Goal: Information Seeking & Learning: Compare options

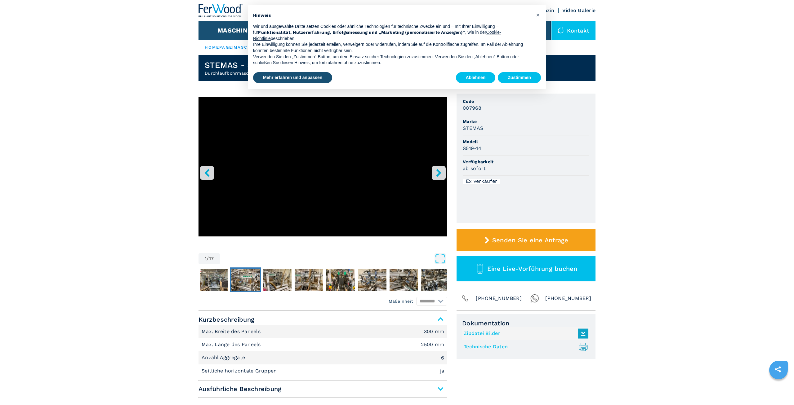
click at [250, 274] on img "Go to Slide 3" at bounding box center [245, 280] width 29 height 22
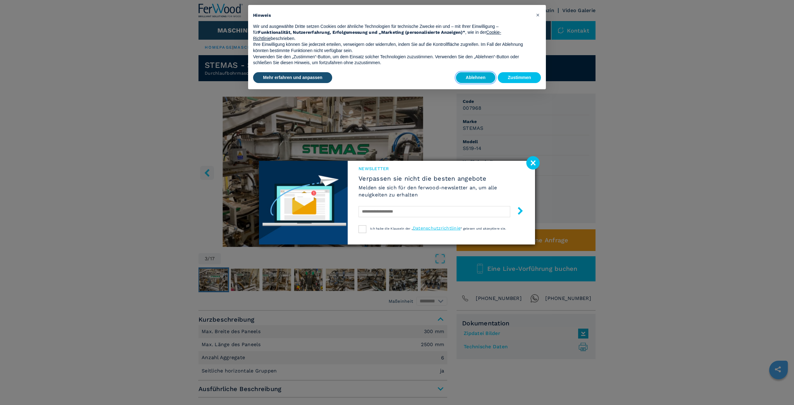
click at [469, 76] on button "Ablehnen" at bounding box center [476, 77] width 40 height 11
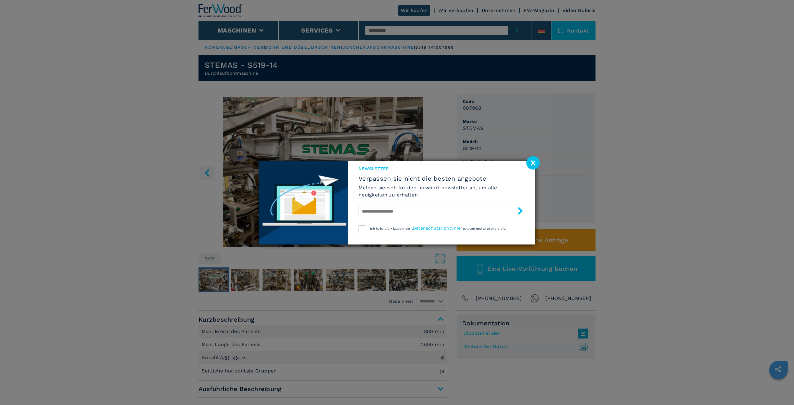
click at [529, 162] on image at bounding box center [532, 162] width 13 height 13
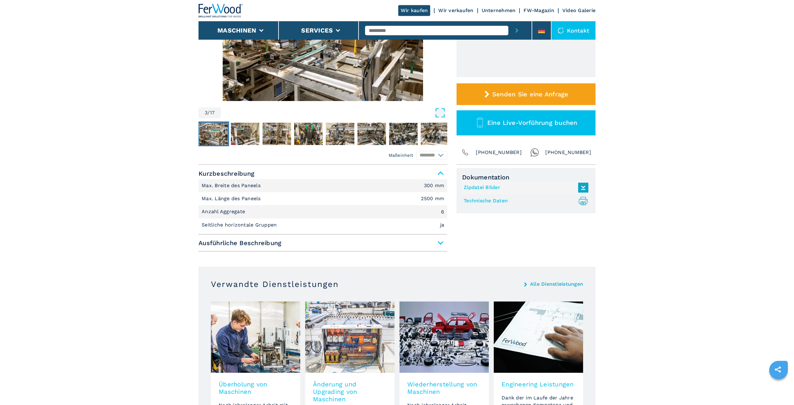
scroll to position [63, 0]
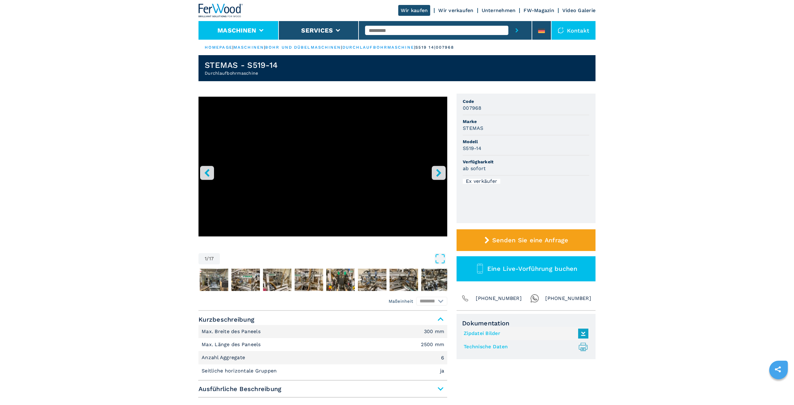
click at [230, 28] on button "Maschinen" at bounding box center [236, 30] width 39 height 7
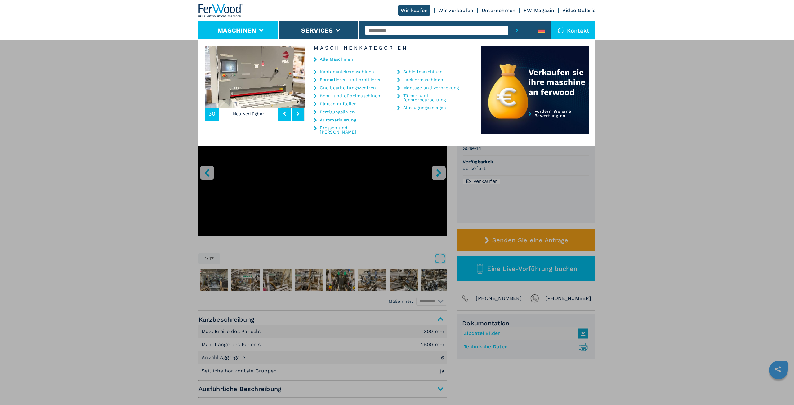
click at [364, 89] on link "Cnc bearbeitungszentren" at bounding box center [348, 88] width 56 height 4
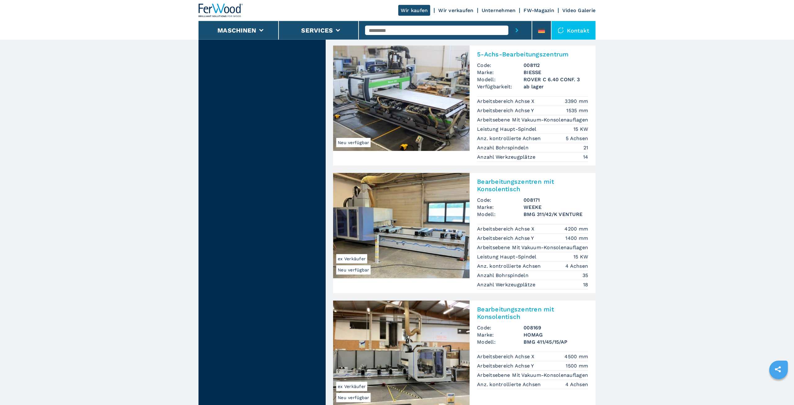
scroll to position [1139, 0]
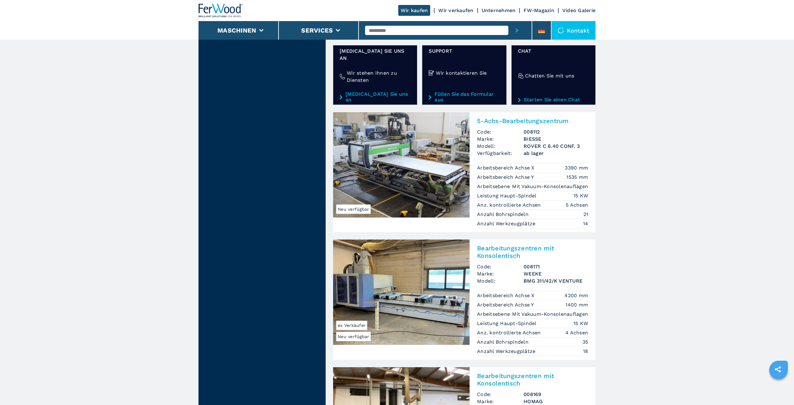
click at [372, 146] on img at bounding box center [401, 164] width 136 height 105
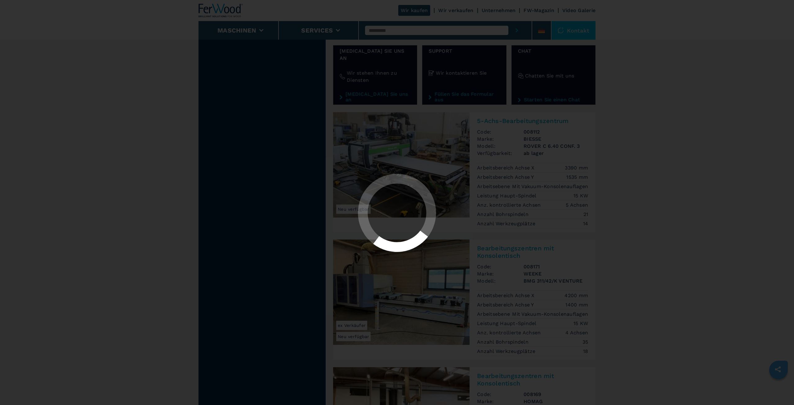
scroll to position [0, 0]
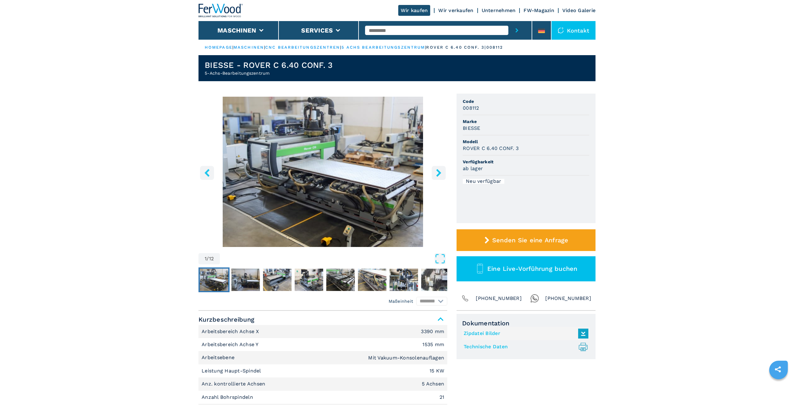
click at [440, 171] on icon "right-button" at bounding box center [439, 173] width 8 height 8
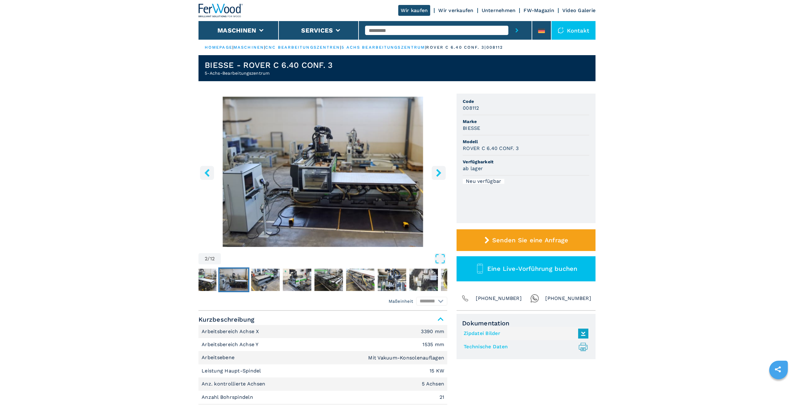
click at [440, 173] on icon "right-button" at bounding box center [438, 173] width 5 height 8
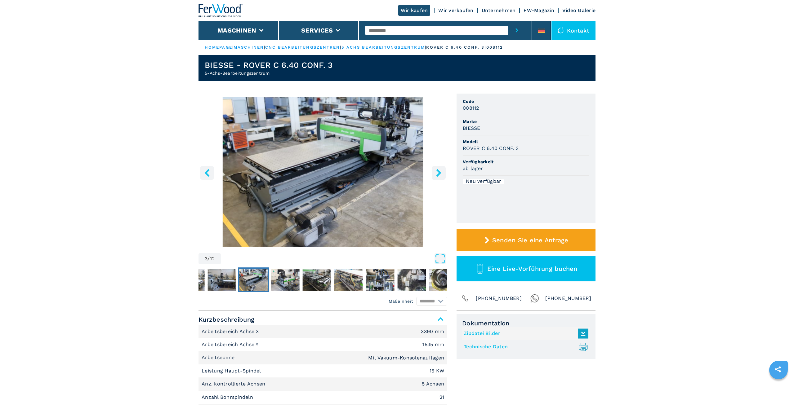
click at [440, 173] on icon "right-button" at bounding box center [438, 173] width 5 height 8
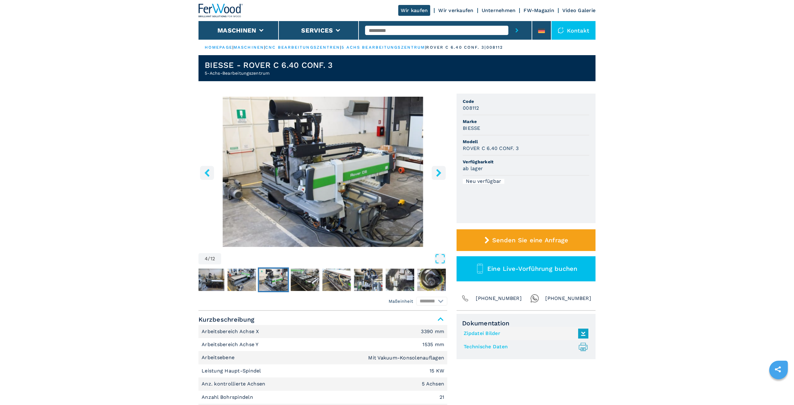
click at [440, 173] on icon "right-button" at bounding box center [438, 173] width 5 height 8
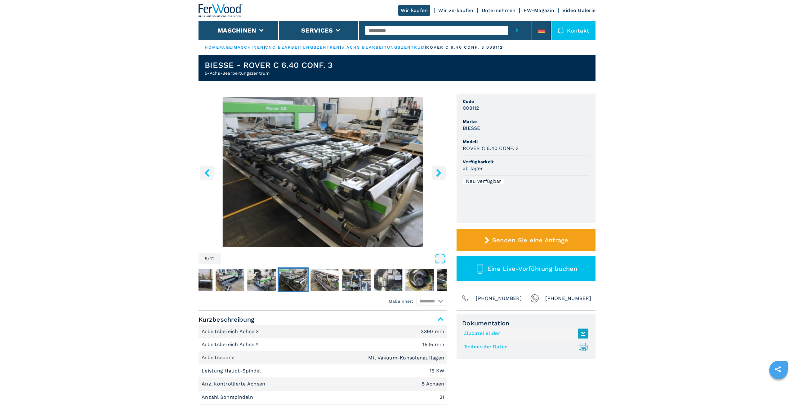
click at [437, 174] on icon "right-button" at bounding box center [439, 173] width 8 height 8
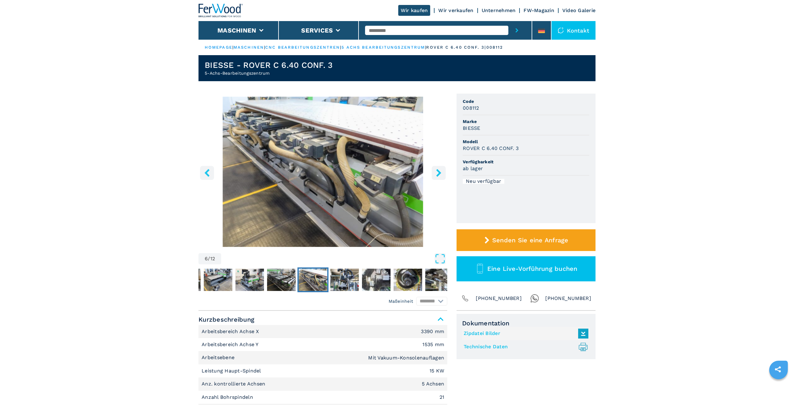
click at [437, 174] on icon "right-button" at bounding box center [439, 173] width 8 height 8
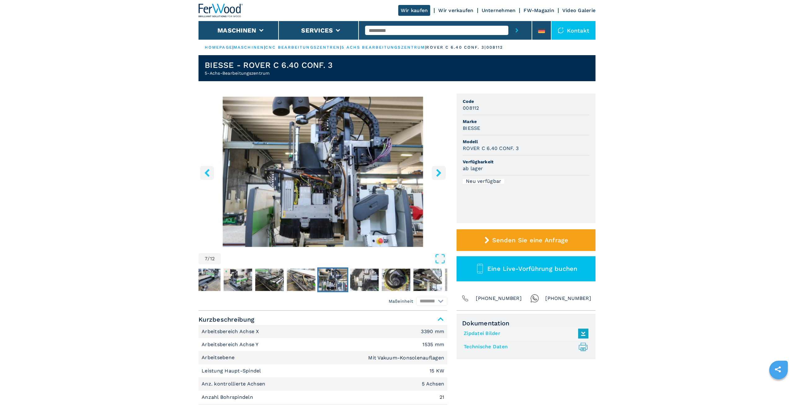
click at [437, 174] on icon "right-button" at bounding box center [439, 173] width 8 height 8
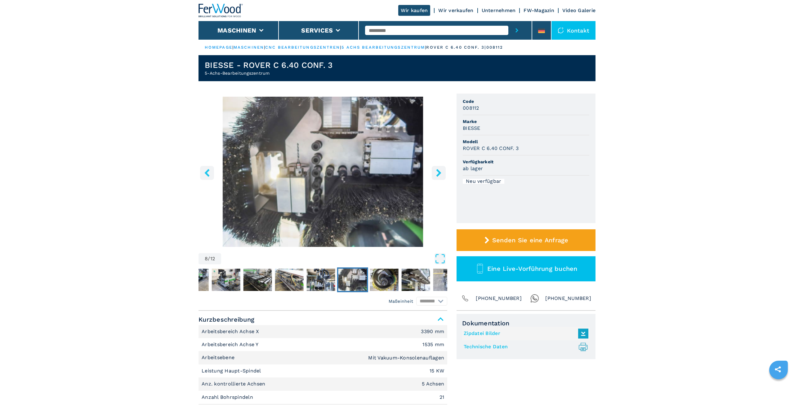
click at [437, 174] on icon "right-button" at bounding box center [439, 173] width 8 height 8
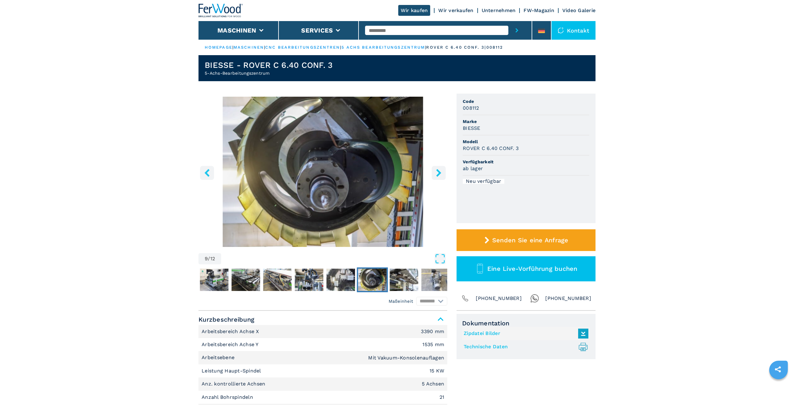
click at [437, 174] on icon "right-button" at bounding box center [439, 173] width 8 height 8
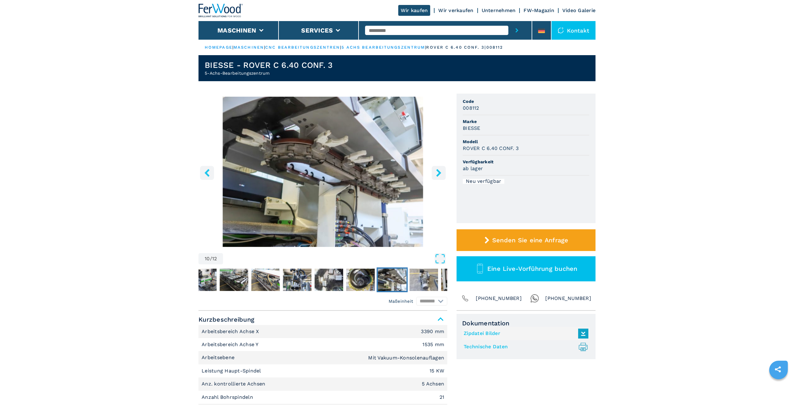
click at [437, 174] on icon "right-button" at bounding box center [439, 173] width 8 height 8
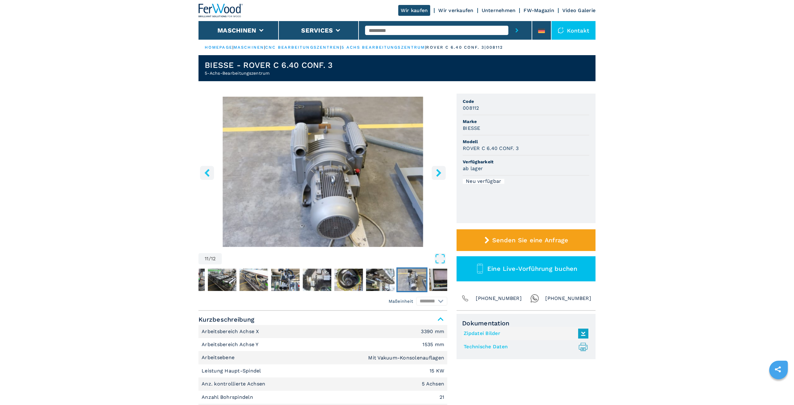
click at [437, 174] on icon "right-button" at bounding box center [439, 173] width 8 height 8
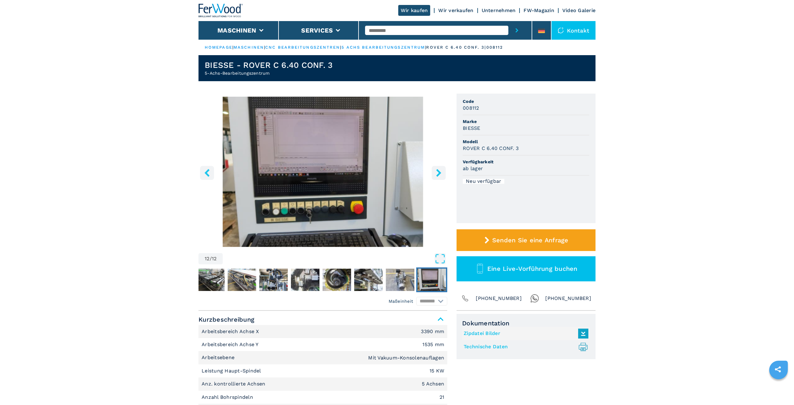
click at [437, 174] on icon "right-button" at bounding box center [439, 173] width 8 height 8
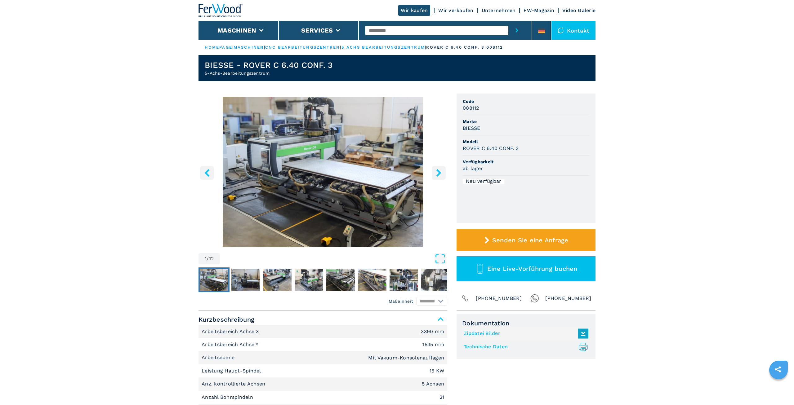
click at [437, 174] on icon "right-button" at bounding box center [439, 173] width 8 height 8
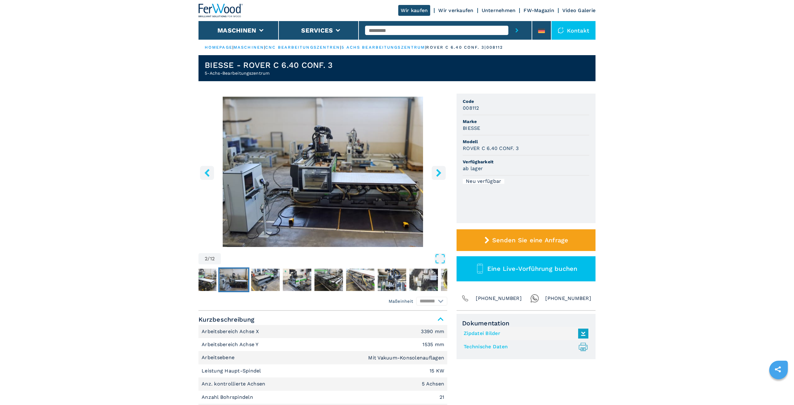
click at [437, 174] on icon "right-button" at bounding box center [439, 173] width 8 height 8
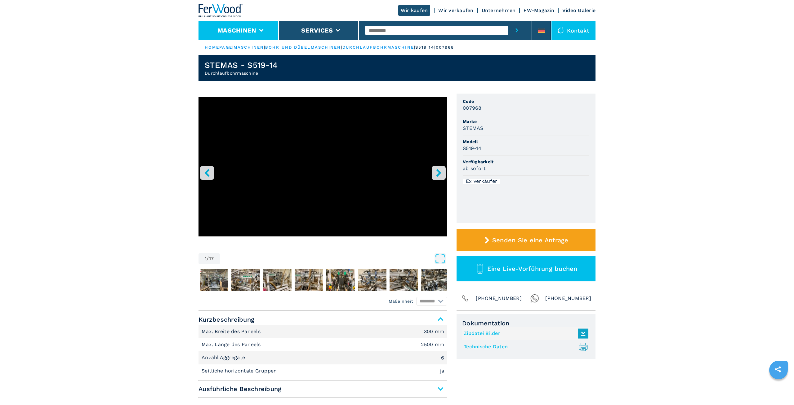
click at [225, 27] on button "Maschinen" at bounding box center [236, 30] width 39 height 7
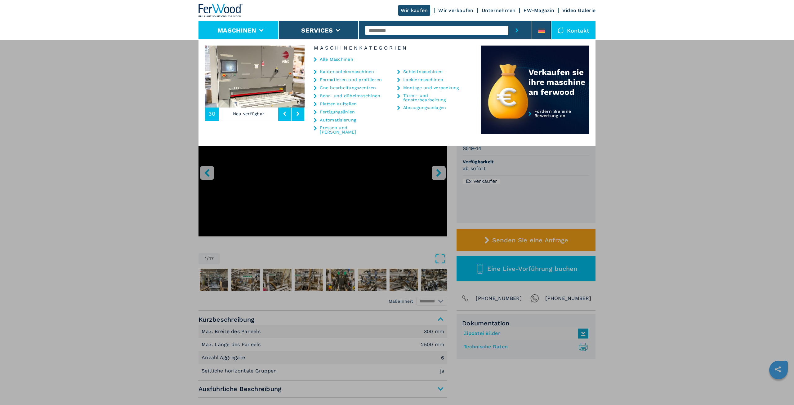
click at [345, 88] on link "Cnc bearbeitungszentren" at bounding box center [348, 88] width 56 height 4
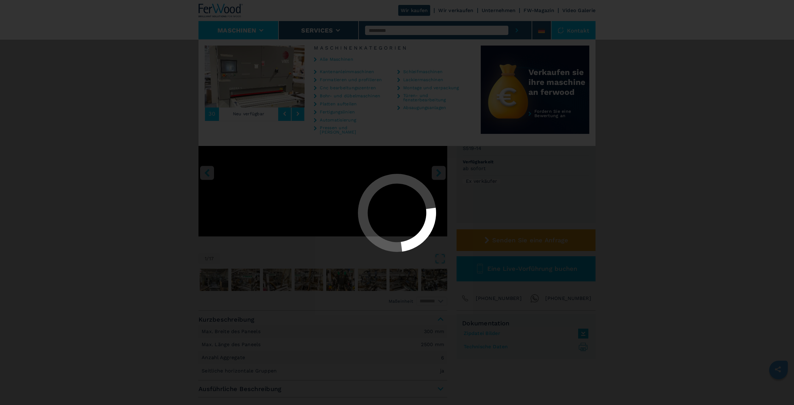
select select "**********"
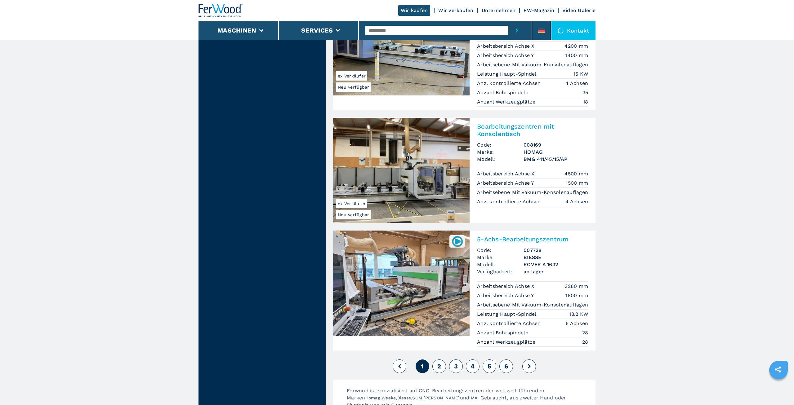
scroll to position [1467, 0]
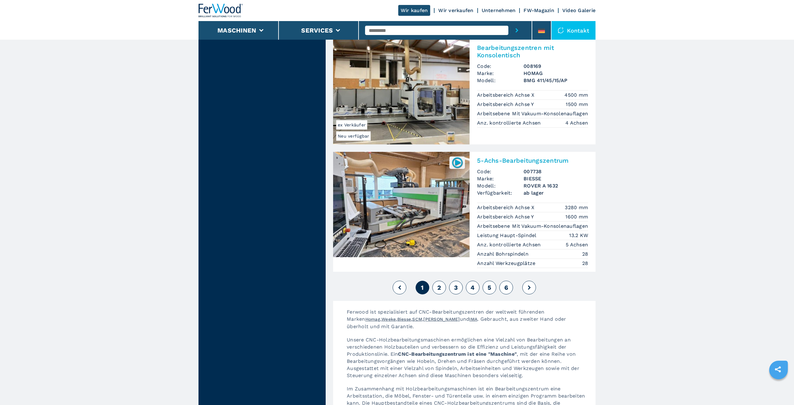
click at [436, 281] on button "2" at bounding box center [439, 288] width 14 height 14
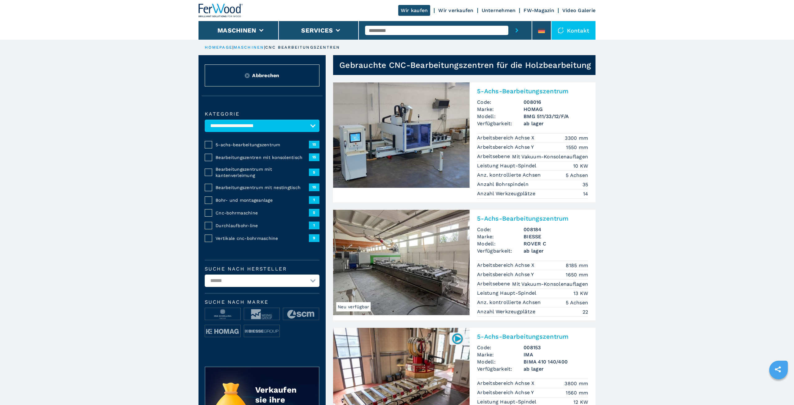
click at [419, 134] on img at bounding box center [401, 134] width 136 height 105
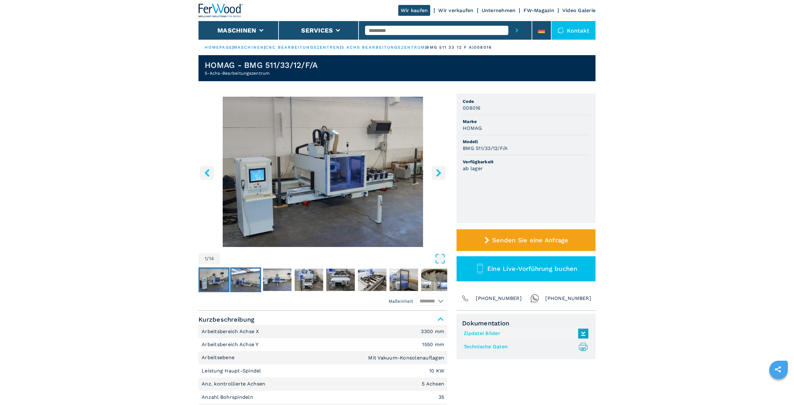
click at [249, 279] on img "Go to Slide 2" at bounding box center [245, 280] width 29 height 22
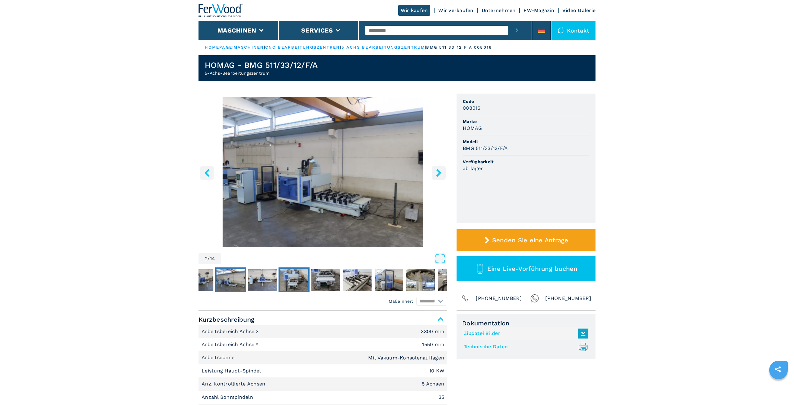
click at [281, 282] on img "Go to Slide 4" at bounding box center [294, 280] width 29 height 22
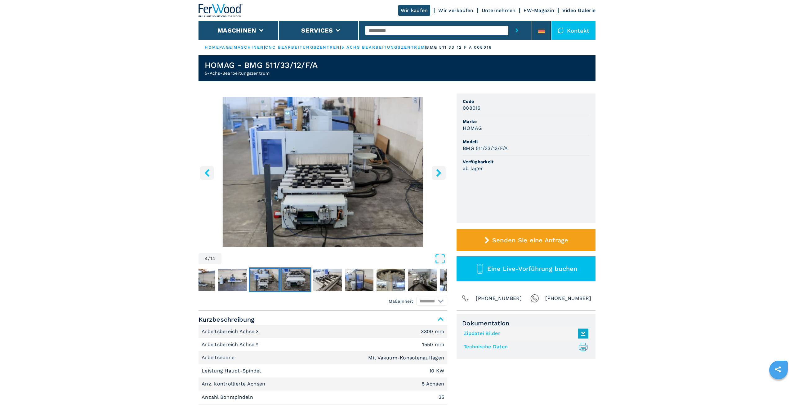
click at [302, 282] on img "Go to Slide 5" at bounding box center [296, 280] width 29 height 22
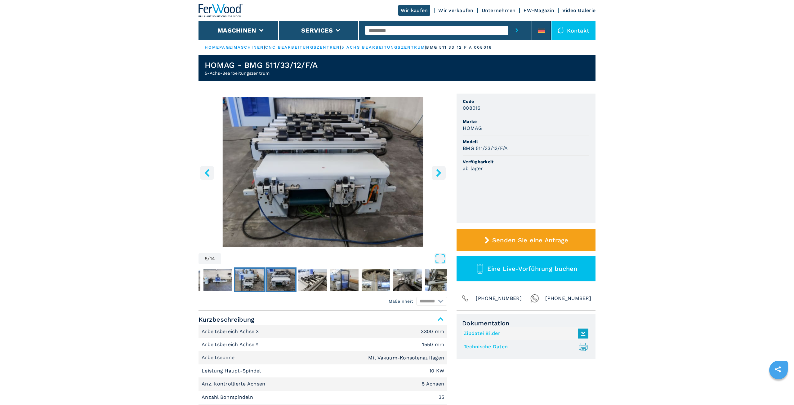
click at [259, 284] on img "Go to Slide 4" at bounding box center [249, 280] width 29 height 22
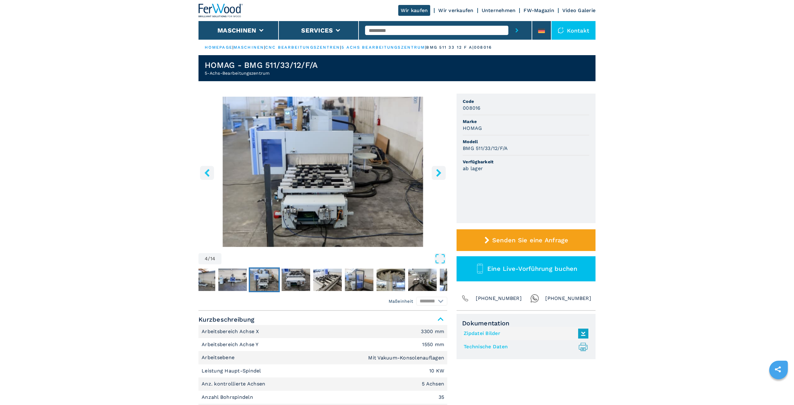
click at [439, 174] on icon "right-button" at bounding box center [438, 173] width 5 height 8
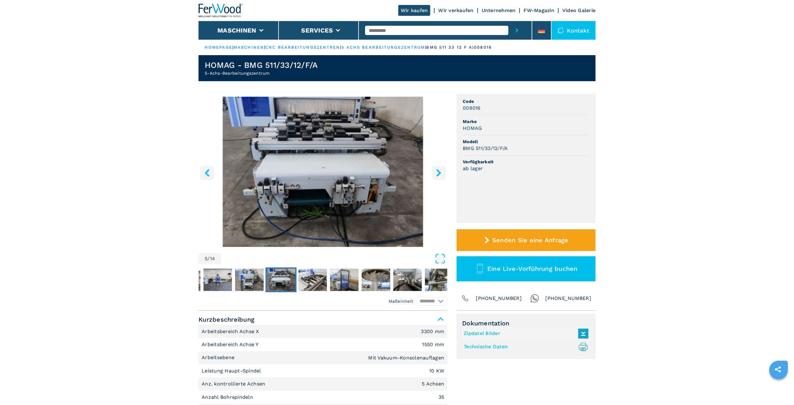
click at [439, 174] on icon "right-button" at bounding box center [438, 173] width 5 height 8
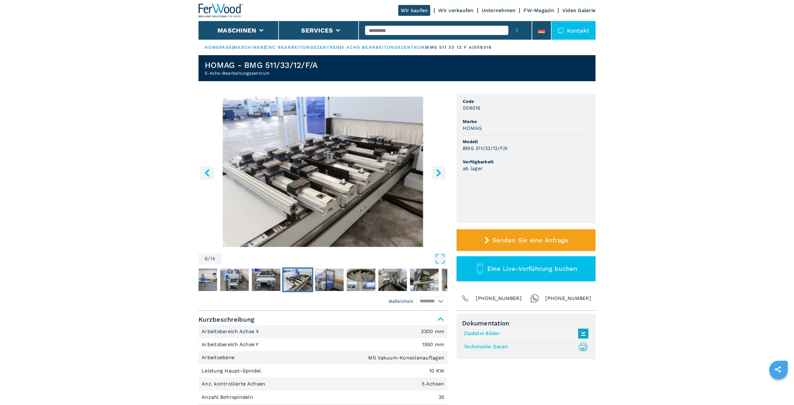
click at [439, 174] on icon "right-button" at bounding box center [438, 173] width 5 height 8
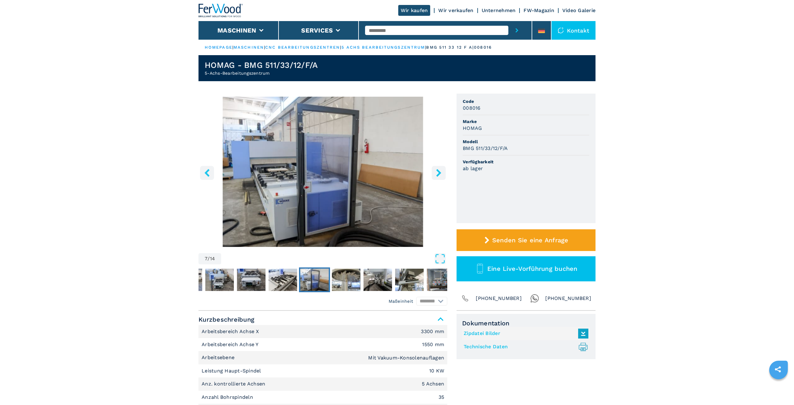
click at [439, 174] on icon "right-button" at bounding box center [438, 173] width 5 height 8
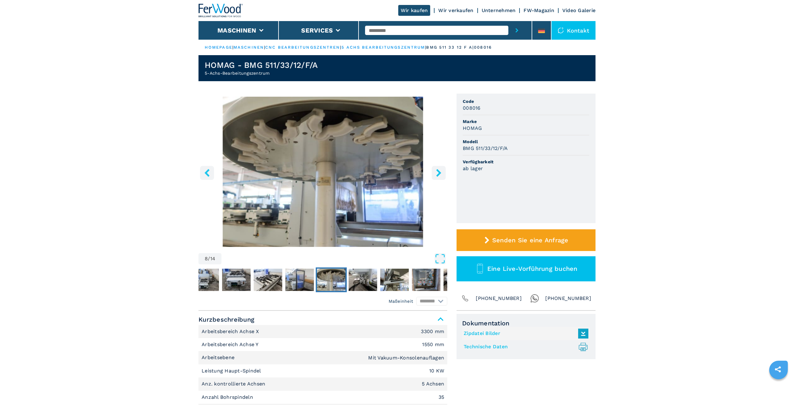
click at [439, 174] on icon "right-button" at bounding box center [438, 173] width 5 height 8
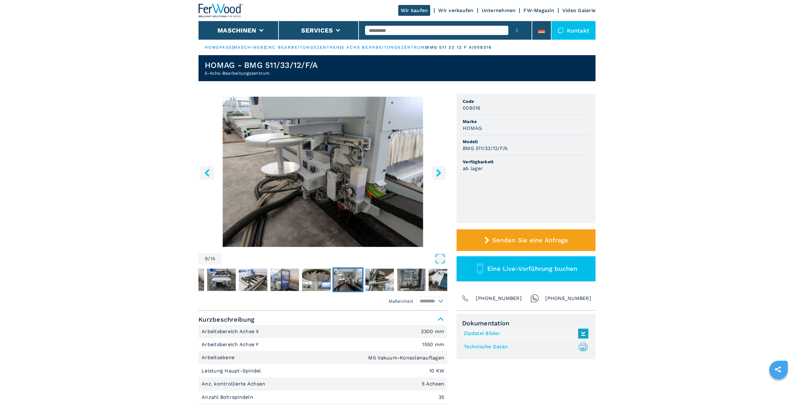
click at [439, 174] on icon "right-button" at bounding box center [438, 173] width 5 height 8
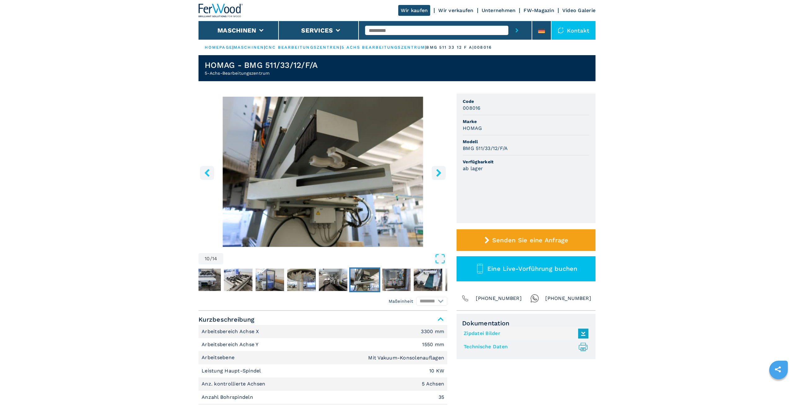
click at [439, 174] on icon "right-button" at bounding box center [438, 173] width 5 height 8
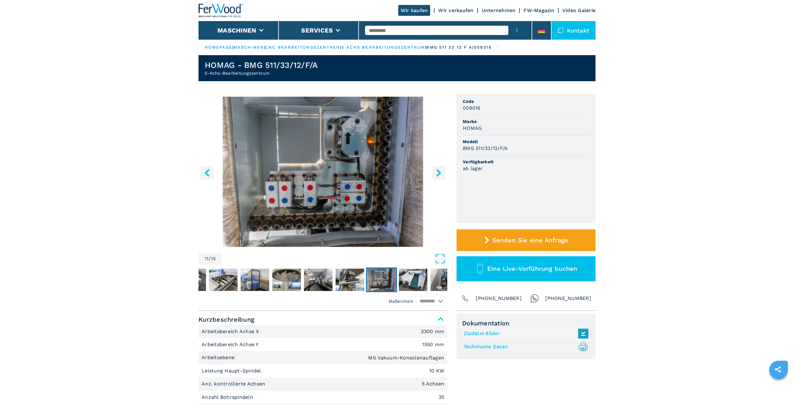
click at [439, 174] on icon "right-button" at bounding box center [438, 173] width 5 height 8
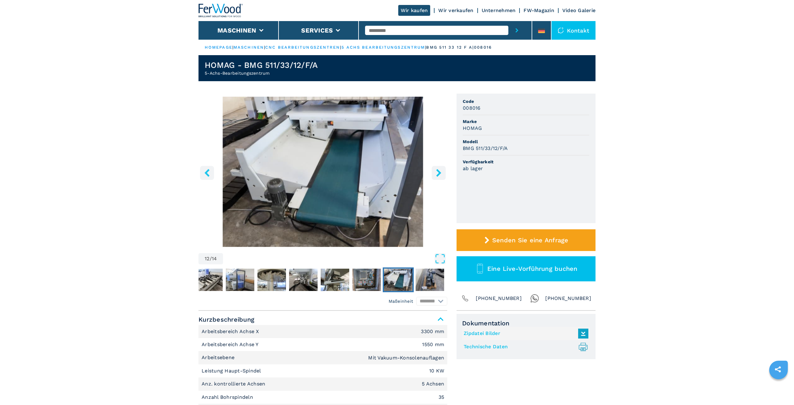
click at [439, 174] on icon "right-button" at bounding box center [438, 173] width 5 height 8
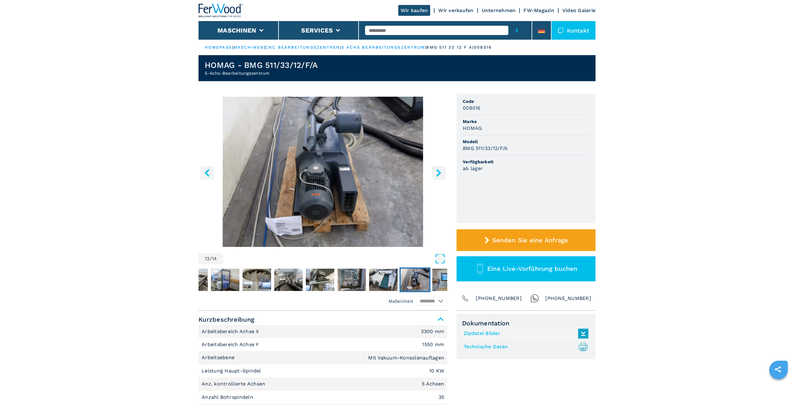
click at [439, 174] on icon "right-button" at bounding box center [438, 173] width 5 height 8
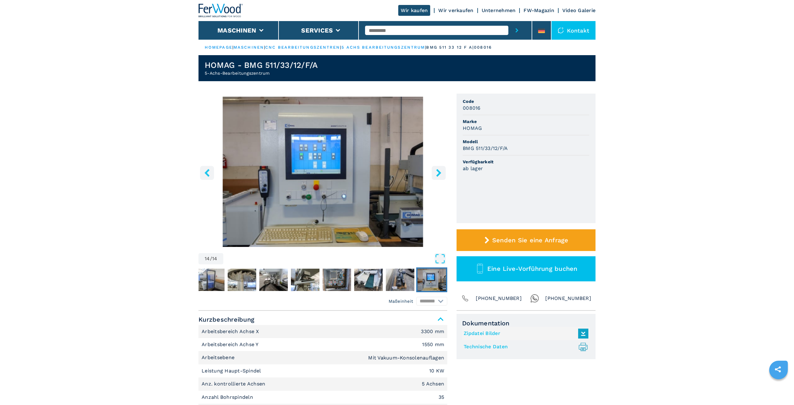
click at [439, 174] on icon "right-button" at bounding box center [438, 173] width 5 height 8
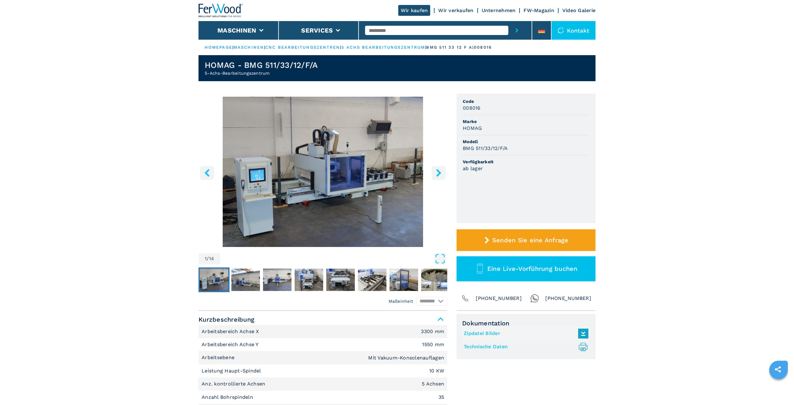
click at [439, 174] on icon "right-button" at bounding box center [438, 173] width 5 height 8
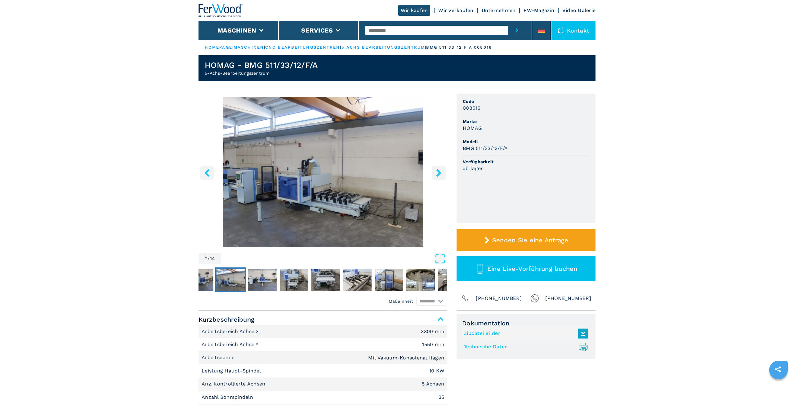
click at [439, 174] on icon "right-button" at bounding box center [438, 173] width 5 height 8
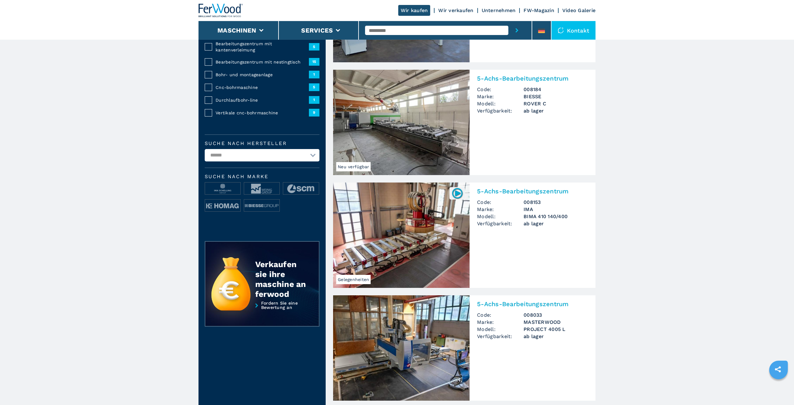
scroll to position [158, 0]
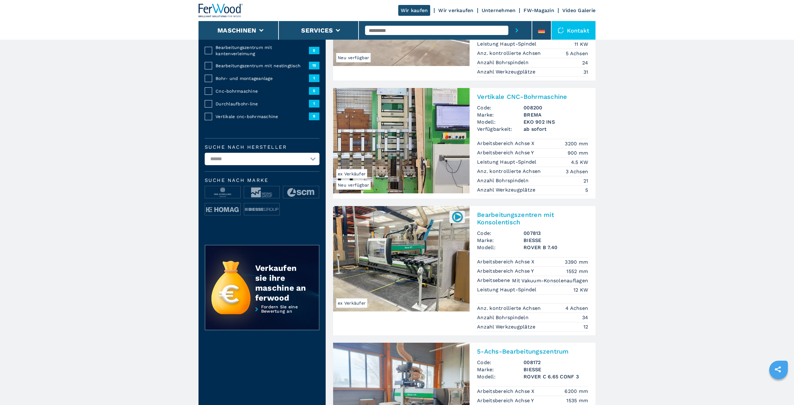
scroll to position [63, 0]
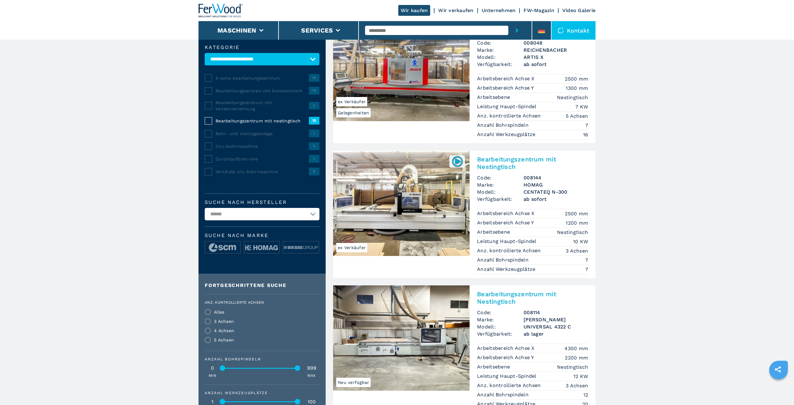
scroll to position [158, 0]
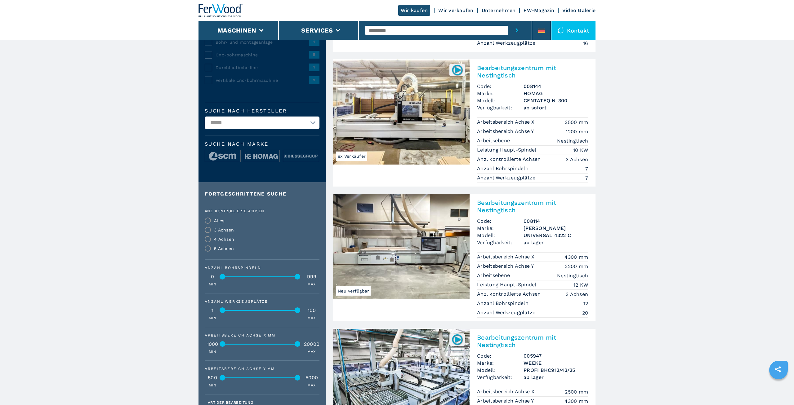
click at [409, 113] on img at bounding box center [401, 111] width 136 height 105
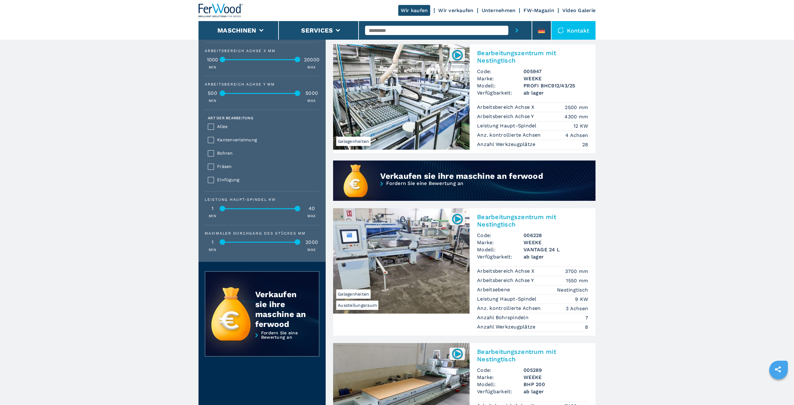
scroll to position [411, 0]
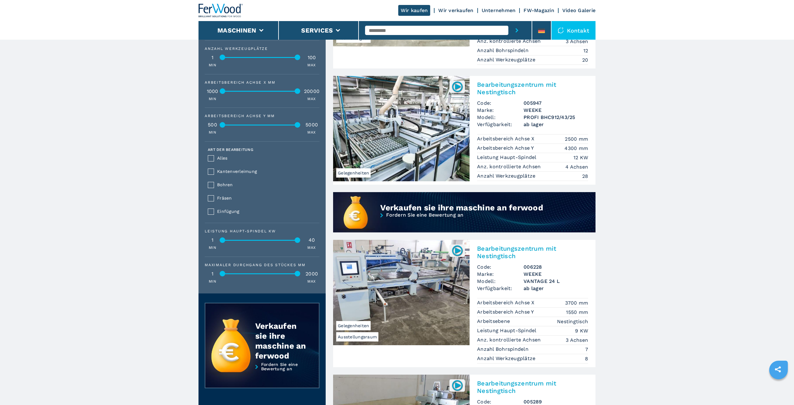
click at [414, 148] on img at bounding box center [401, 128] width 136 height 105
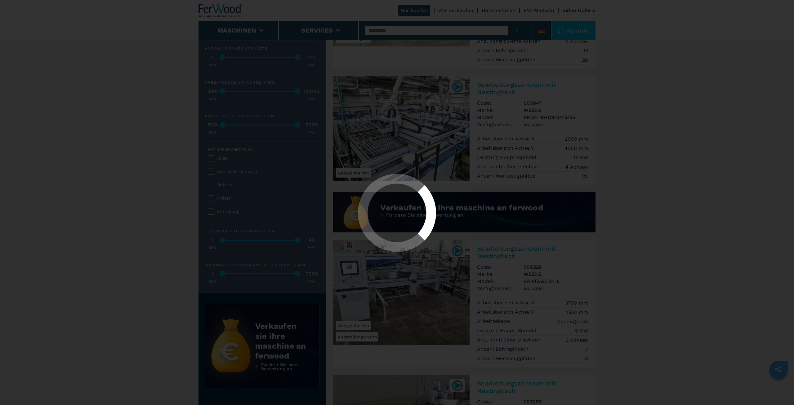
scroll to position [0, 0]
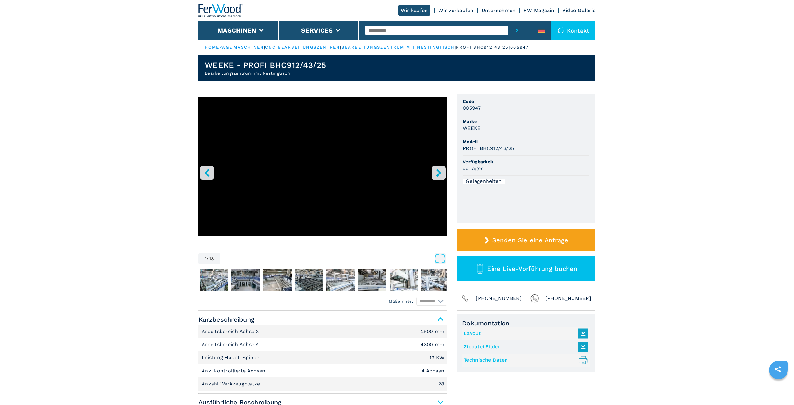
click at [440, 172] on icon "right-button" at bounding box center [438, 173] width 5 height 8
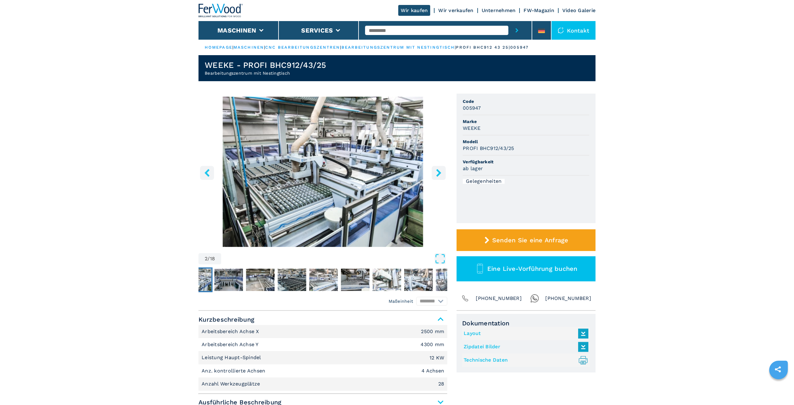
click at [440, 172] on icon "right-button" at bounding box center [438, 173] width 5 height 8
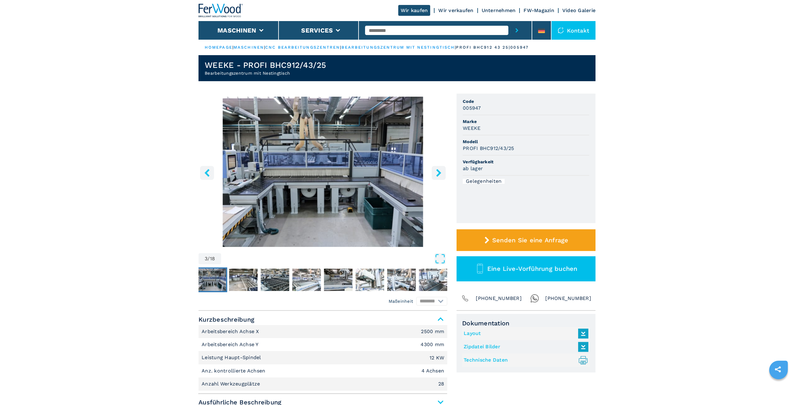
click at [440, 172] on icon "right-button" at bounding box center [438, 173] width 5 height 8
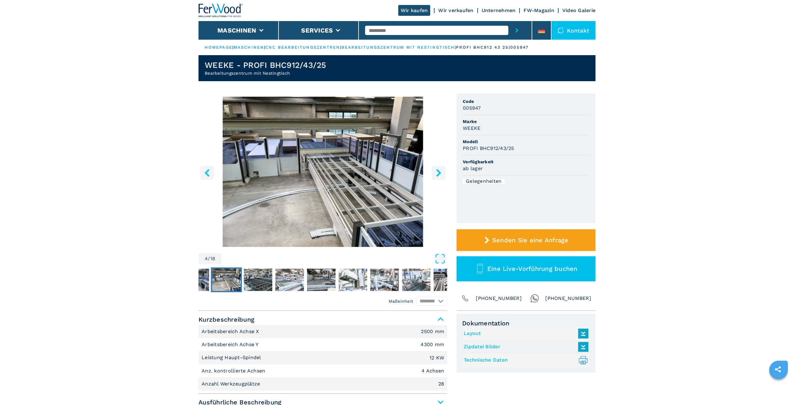
click at [440, 172] on icon "right-button" at bounding box center [438, 173] width 5 height 8
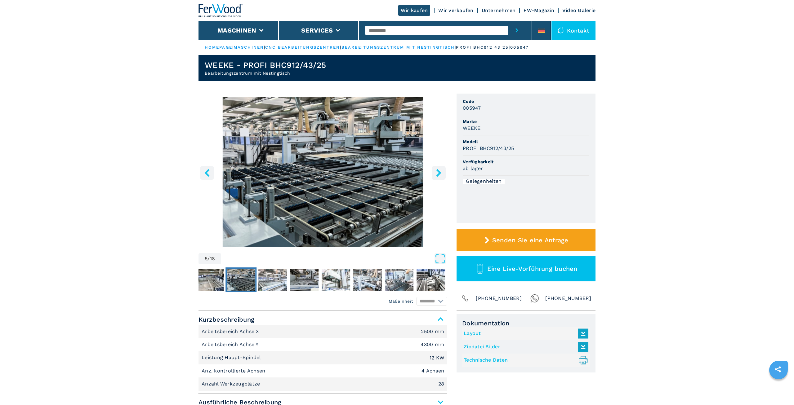
click at [440, 172] on icon "right-button" at bounding box center [438, 173] width 5 height 8
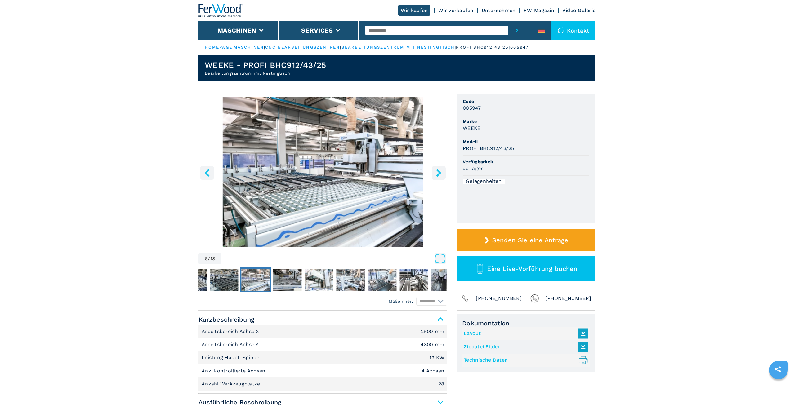
click at [440, 172] on icon "right-button" at bounding box center [438, 173] width 5 height 8
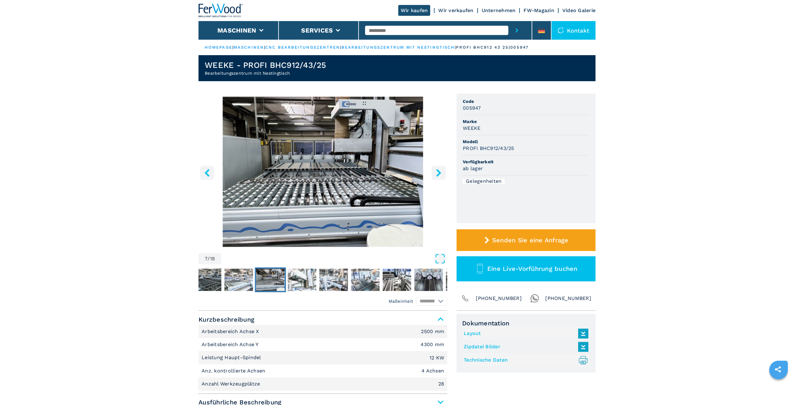
click at [440, 172] on icon "right-button" at bounding box center [438, 173] width 5 height 8
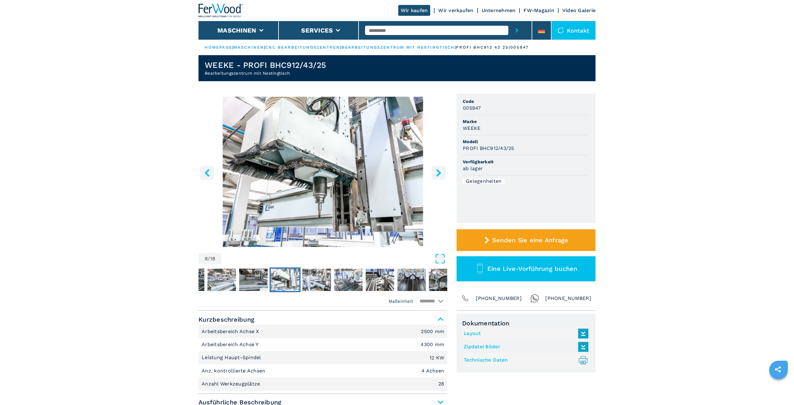
click at [440, 172] on icon "right-button" at bounding box center [438, 173] width 5 height 8
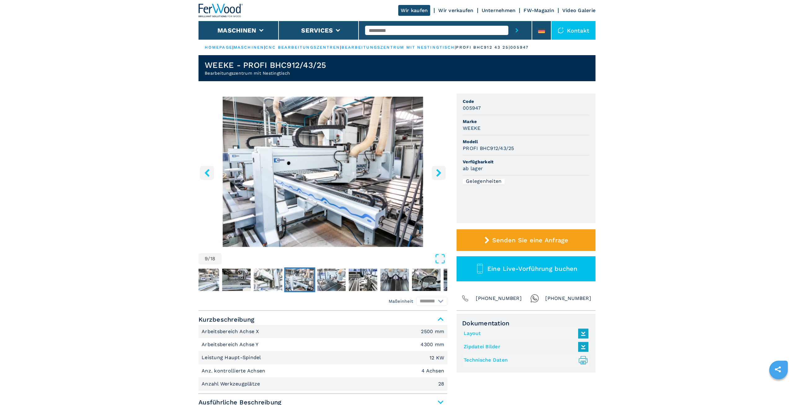
click at [440, 172] on icon "right-button" at bounding box center [438, 173] width 5 height 8
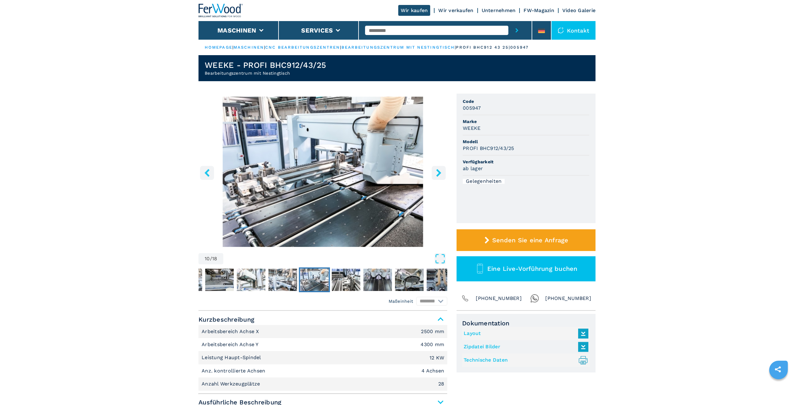
click at [440, 172] on icon "right-button" at bounding box center [438, 173] width 5 height 8
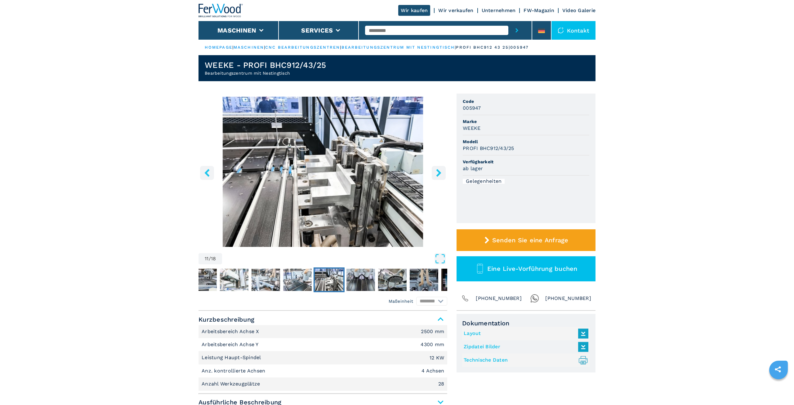
click at [440, 172] on icon "right-button" at bounding box center [438, 173] width 5 height 8
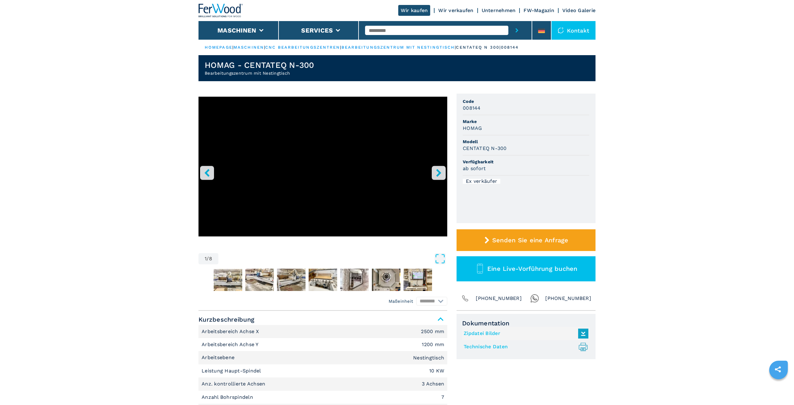
click at [437, 174] on icon "right-button" at bounding box center [439, 173] width 8 height 8
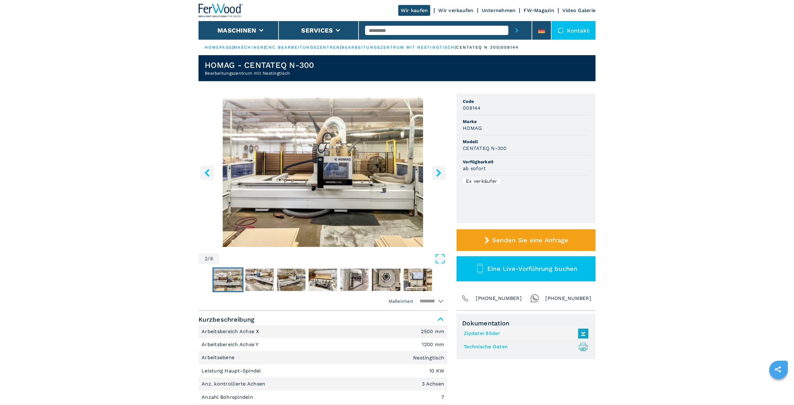
click at [437, 174] on icon "right-button" at bounding box center [439, 173] width 8 height 8
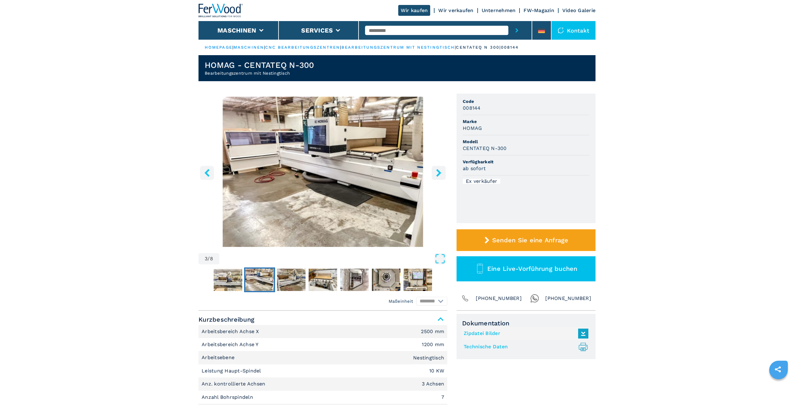
click at [437, 174] on icon "right-button" at bounding box center [439, 173] width 8 height 8
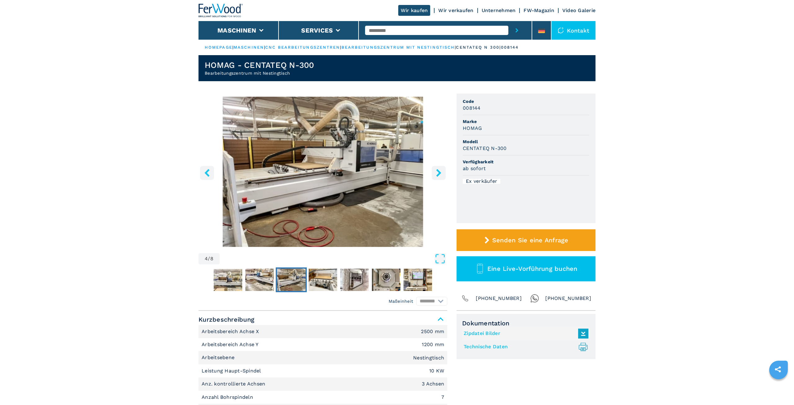
click at [437, 174] on icon "right-button" at bounding box center [439, 173] width 8 height 8
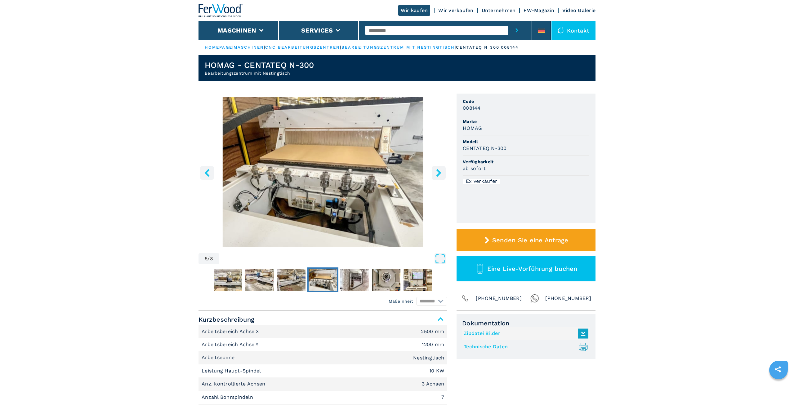
click at [437, 174] on icon "right-button" at bounding box center [439, 173] width 8 height 8
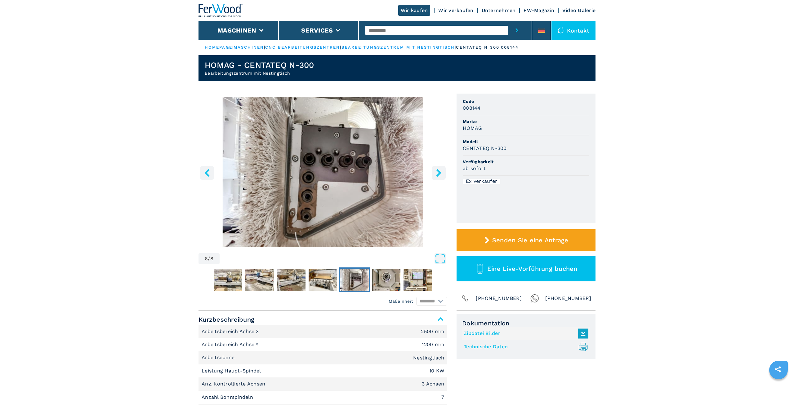
click at [437, 174] on icon "right-button" at bounding box center [439, 173] width 8 height 8
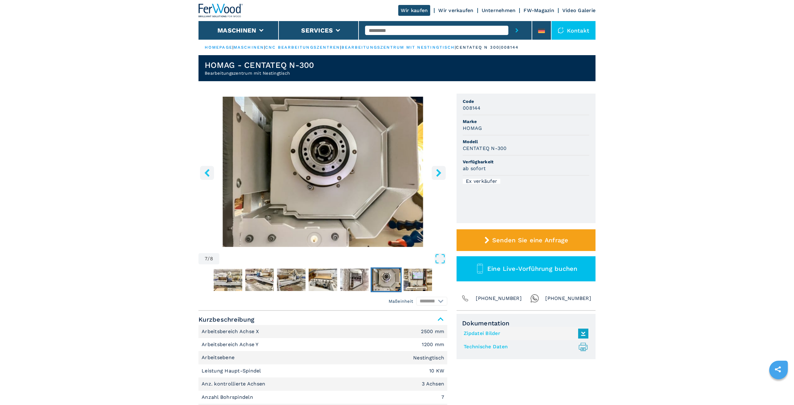
click at [437, 174] on icon "right-button" at bounding box center [439, 173] width 8 height 8
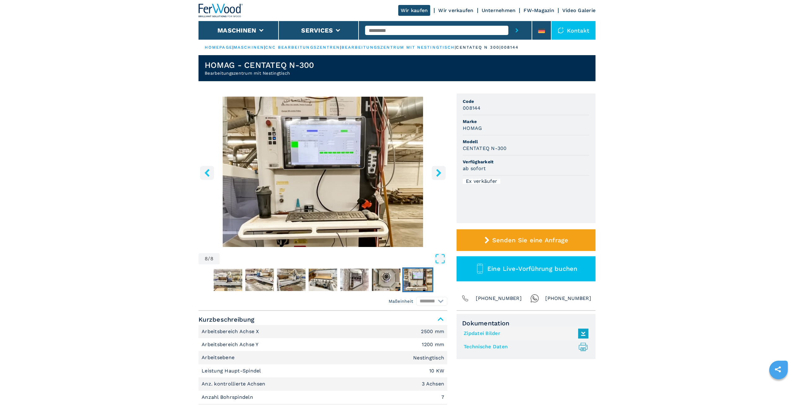
click at [437, 174] on icon "right-button" at bounding box center [439, 173] width 8 height 8
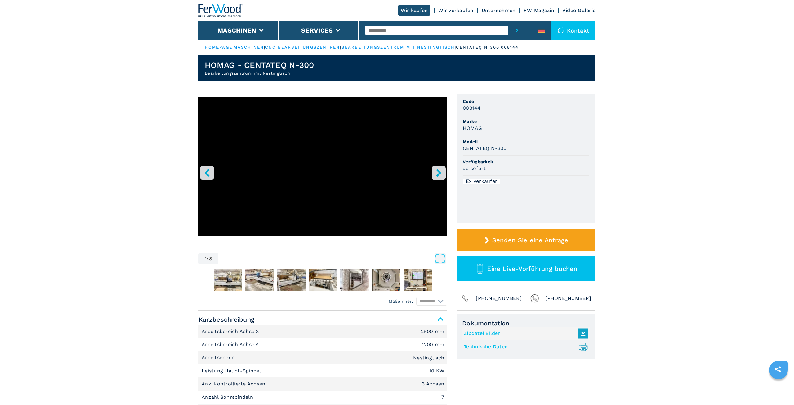
click at [437, 174] on icon "right-button" at bounding box center [439, 173] width 8 height 8
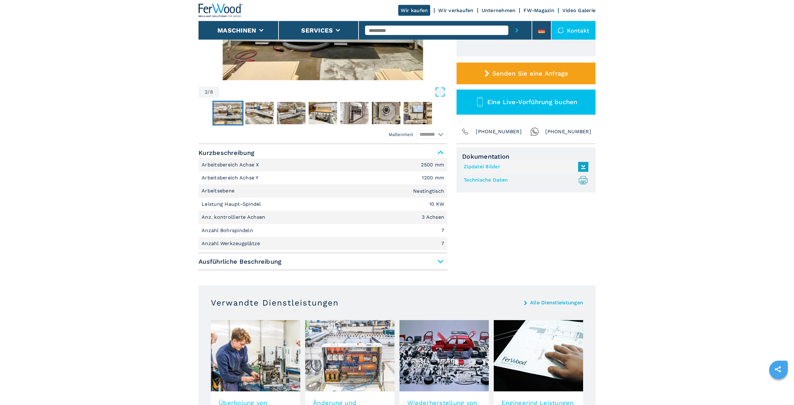
scroll to position [253, 0]
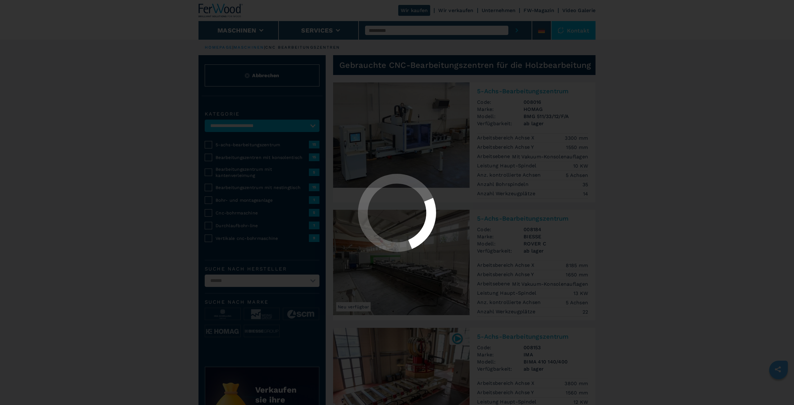
select select "**********"
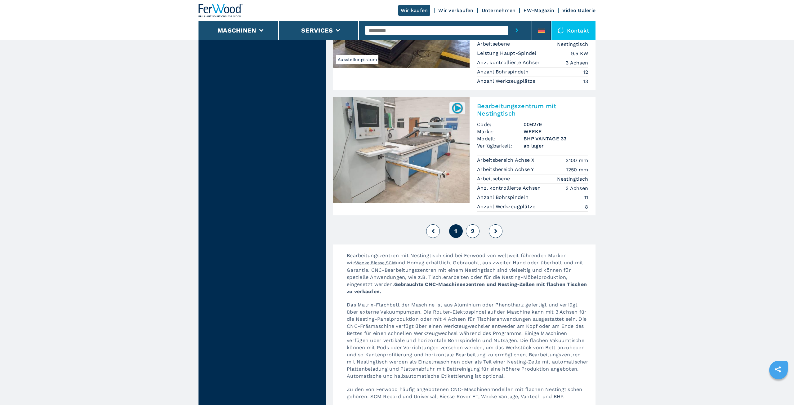
scroll to position [1679, 0]
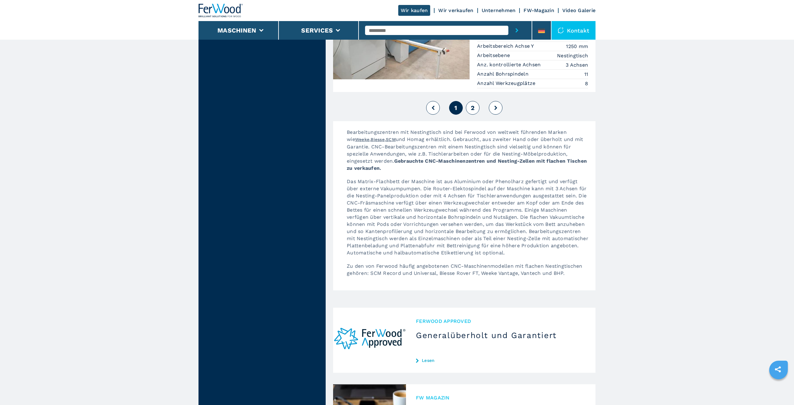
click at [476, 101] on button "2" at bounding box center [473, 108] width 14 height 14
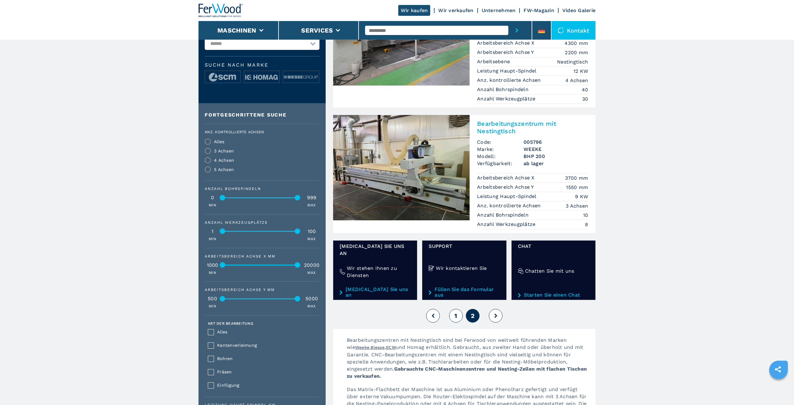
scroll to position [285, 0]
